Goal: Task Accomplishment & Management: Manage account settings

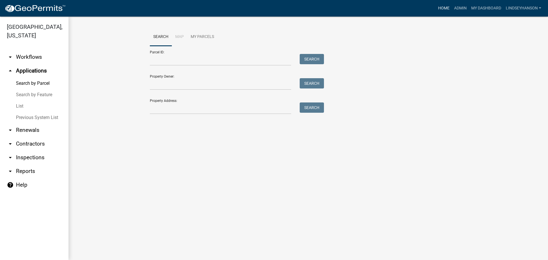
click at [439, 9] on link "Home" at bounding box center [444, 8] width 16 height 11
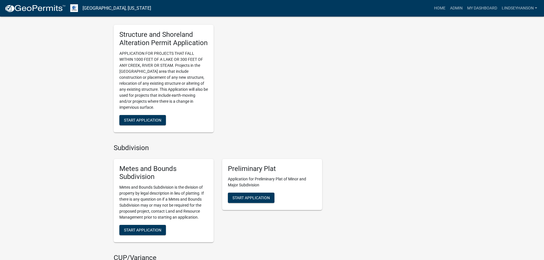
scroll to position [542, 0]
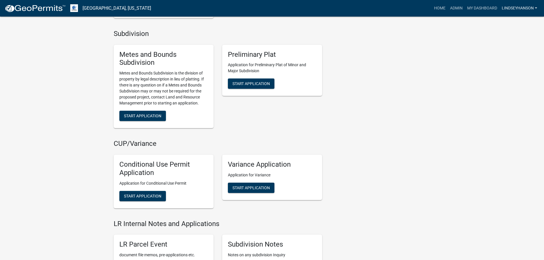
click at [535, 7] on link "Lindseyhanson" at bounding box center [519, 8] width 40 height 11
click at [507, 57] on link "Logout" at bounding box center [516, 56] width 46 height 14
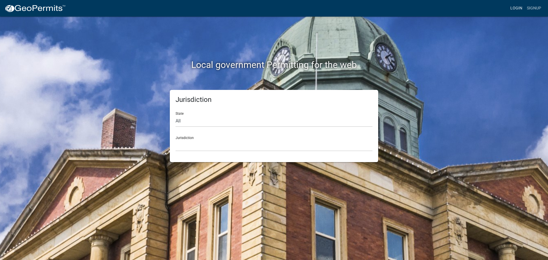
click at [515, 7] on link "Login" at bounding box center [516, 8] width 17 height 11
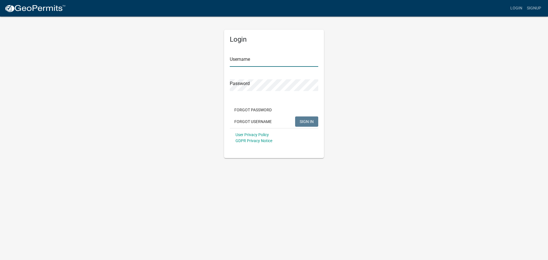
type input "Lindseyhanson"
click at [309, 121] on span "SIGN IN" at bounding box center [307, 121] width 14 height 5
